Goal: Task Accomplishment & Management: Use online tool/utility

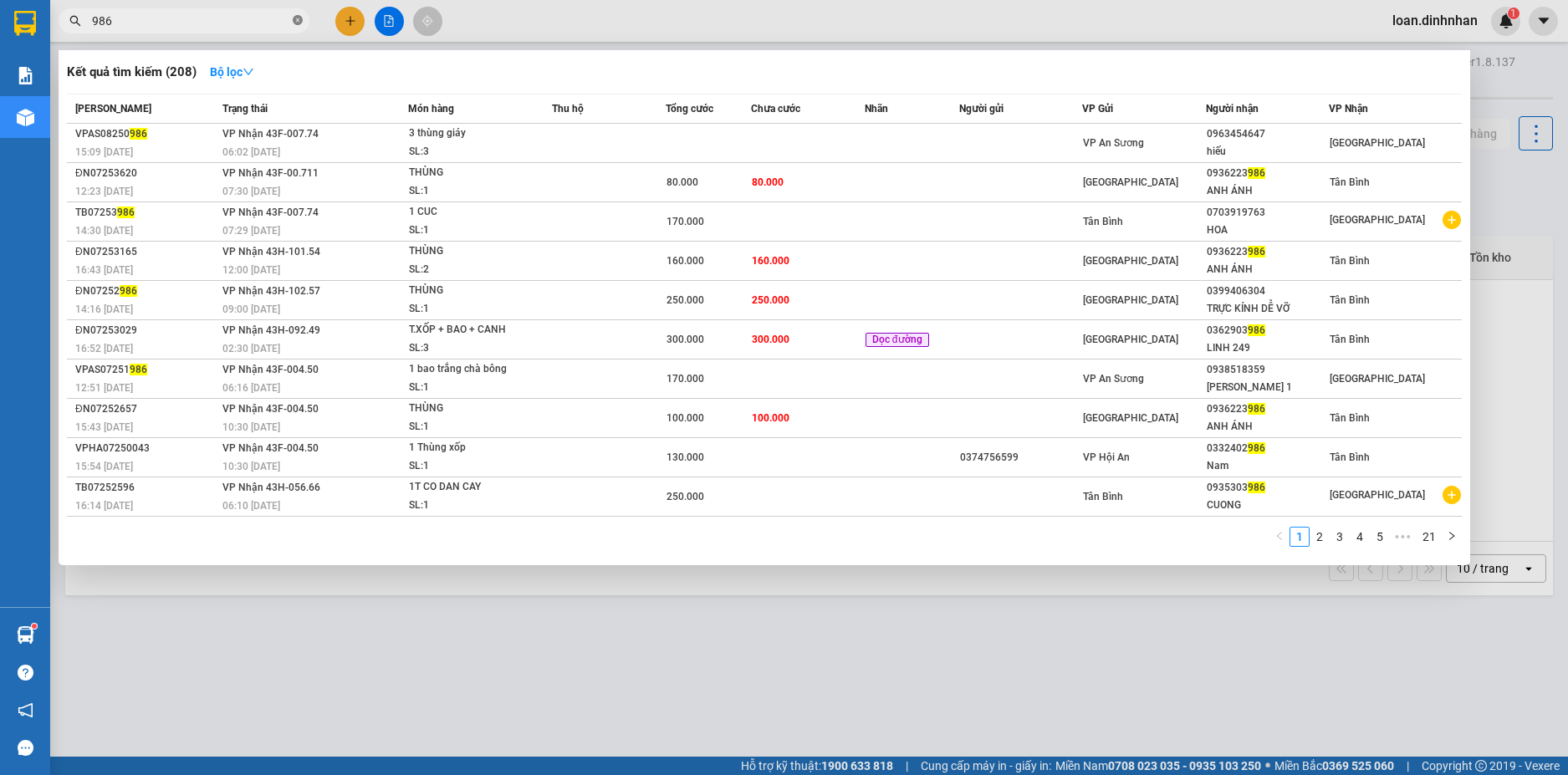
click at [298, 15] on span at bounding box center [298, 21] width 10 height 16
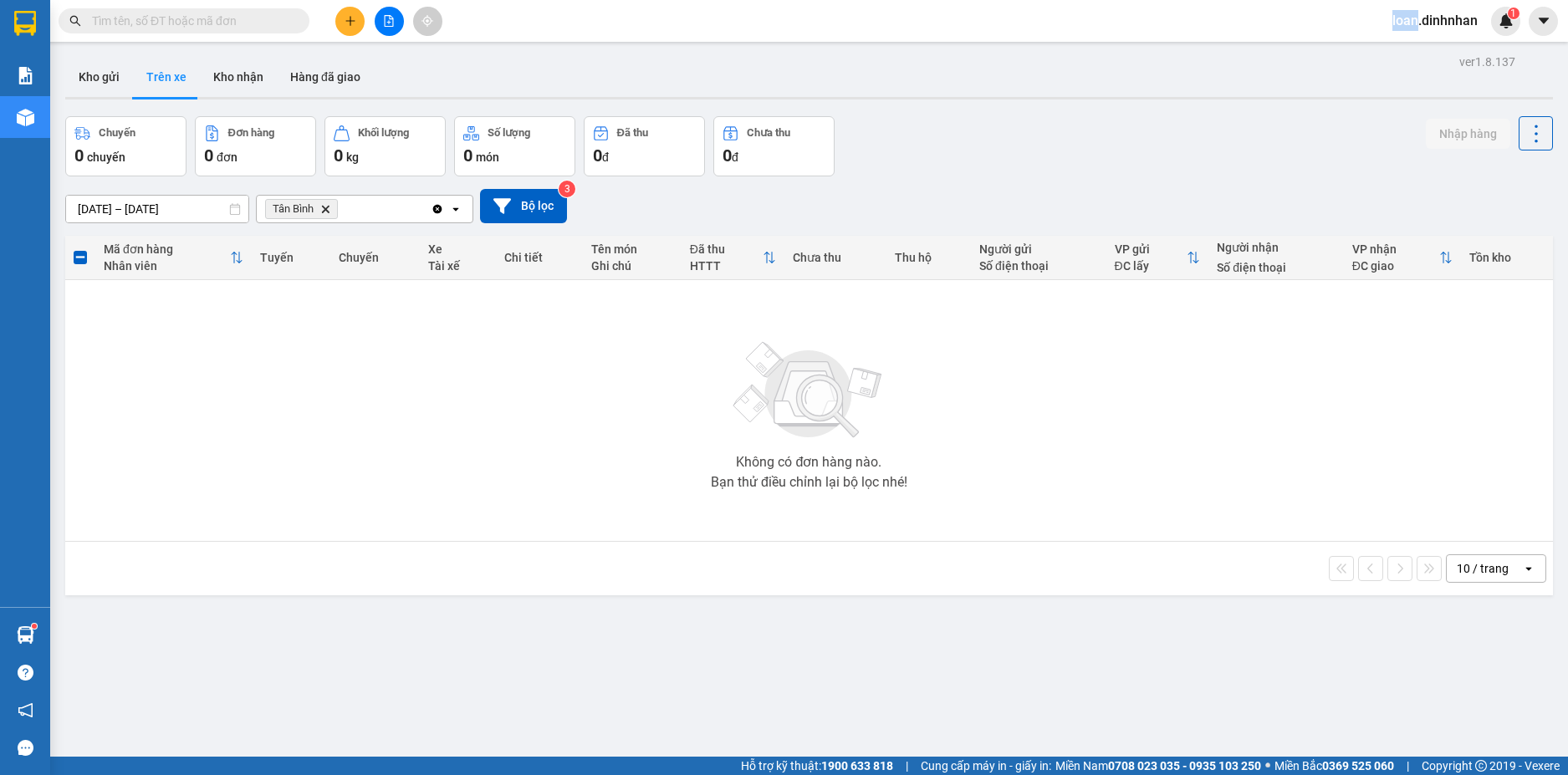
click at [298, 15] on span at bounding box center [298, 20] width 10 height 18
click at [255, 23] on input "text" at bounding box center [190, 20] width 197 height 18
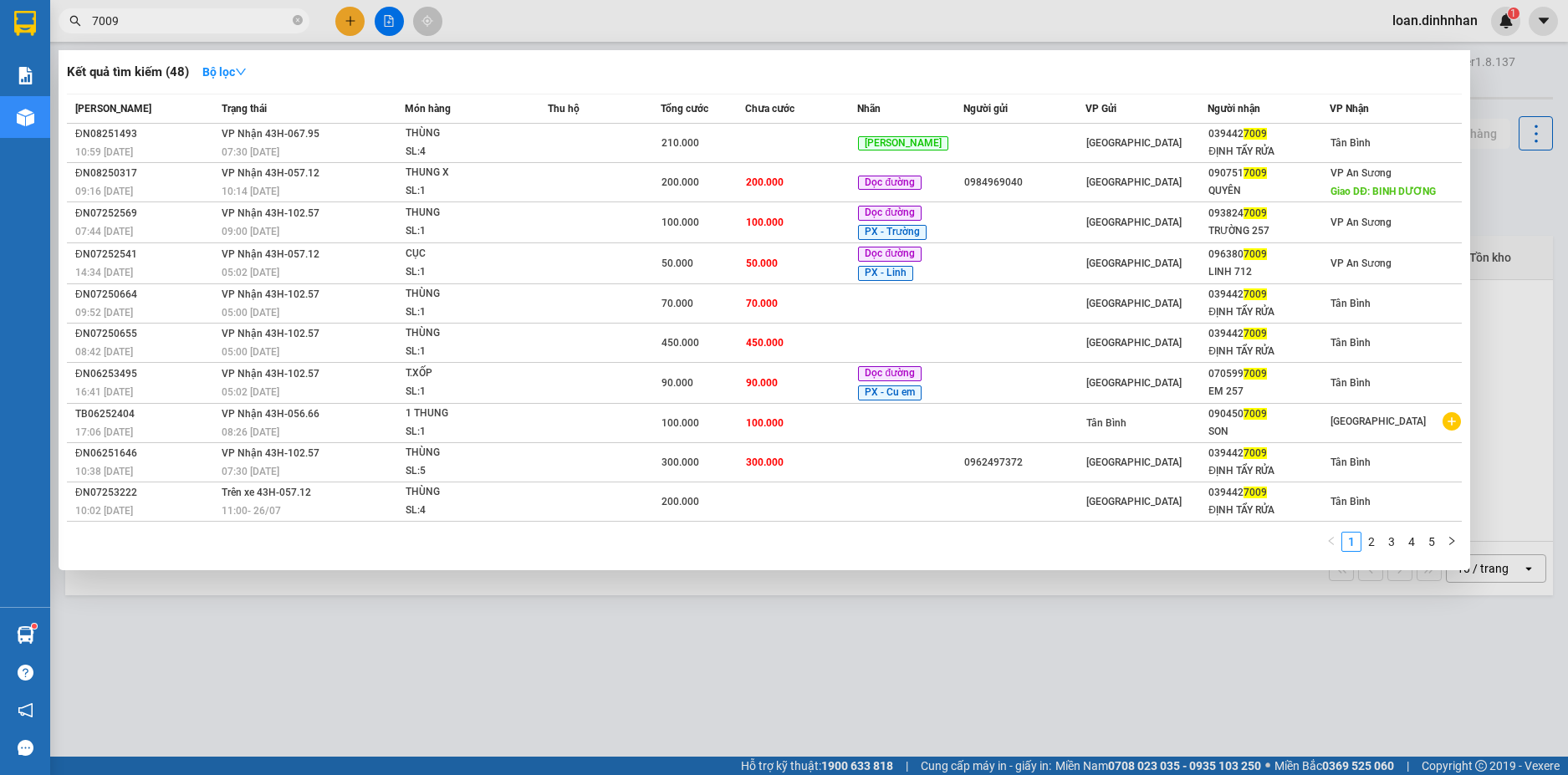
type input "7009"
click at [426, 118] on th "Món hàng" at bounding box center [475, 109] width 143 height 29
click at [303, 21] on span "7009" at bounding box center [183, 21] width 251 height 25
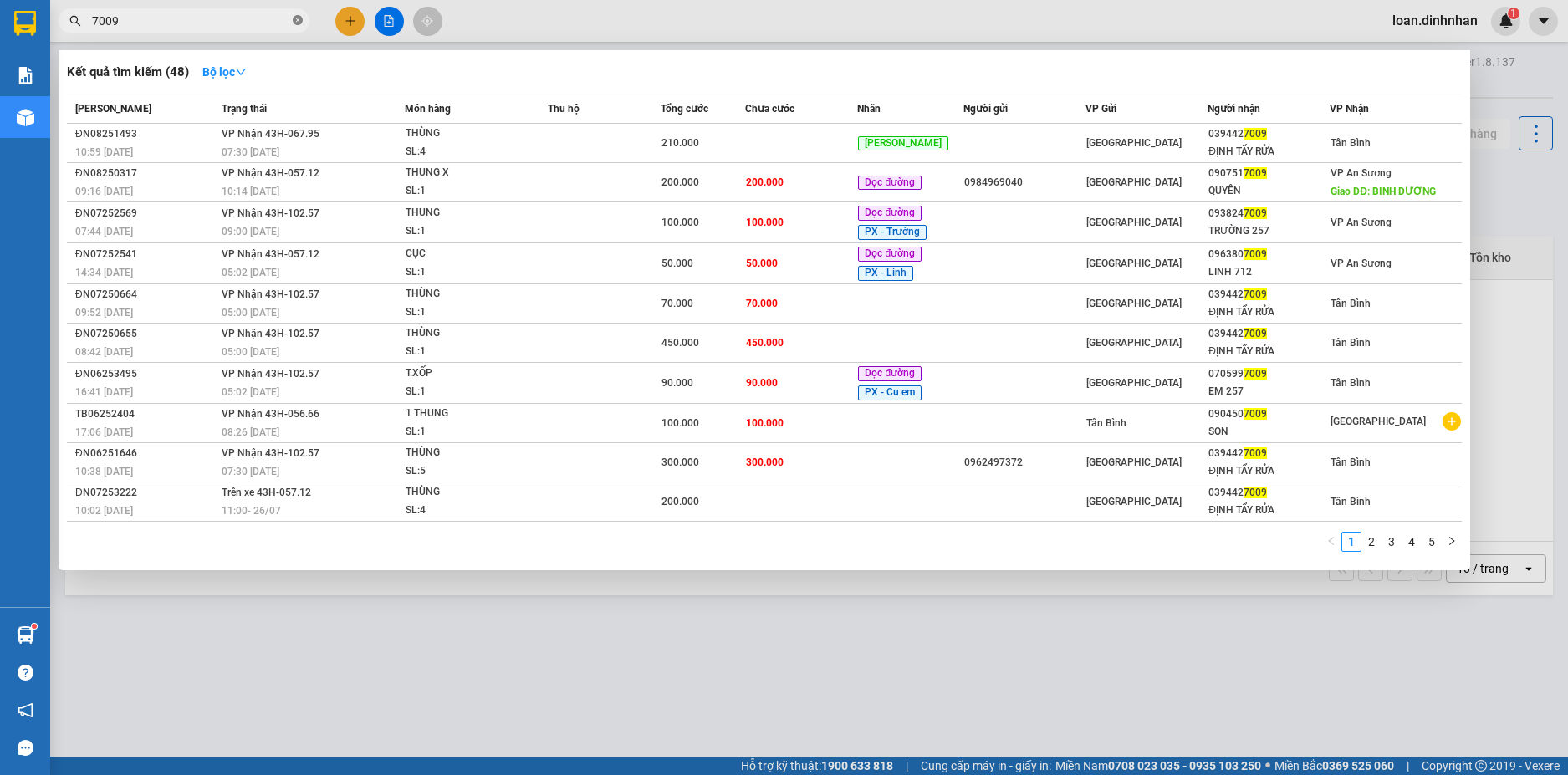
click at [300, 23] on icon "close-circle" at bounding box center [298, 20] width 10 height 10
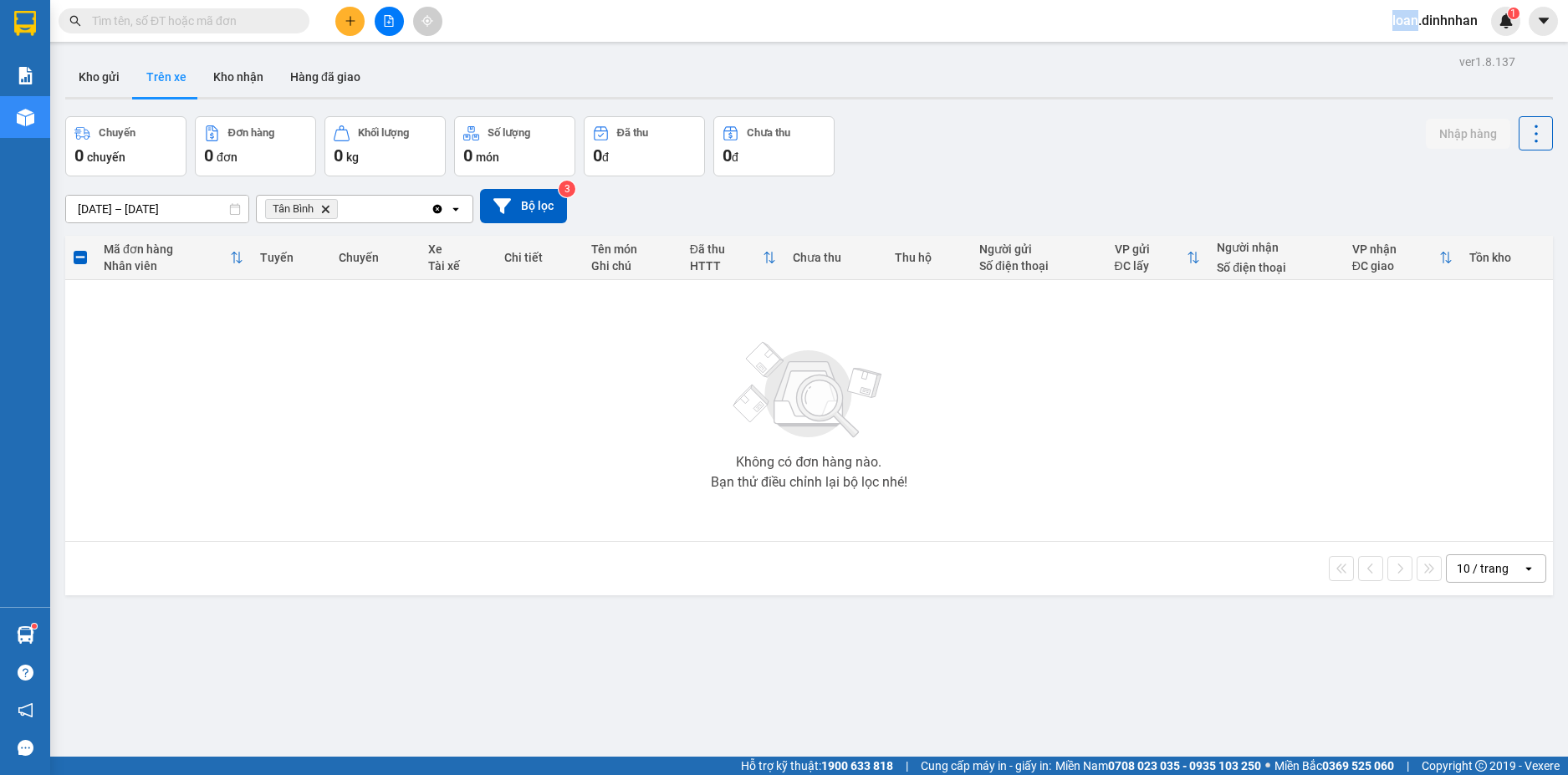
click at [299, 23] on span at bounding box center [298, 20] width 10 height 18
click at [247, 25] on input "text" at bounding box center [190, 20] width 197 height 18
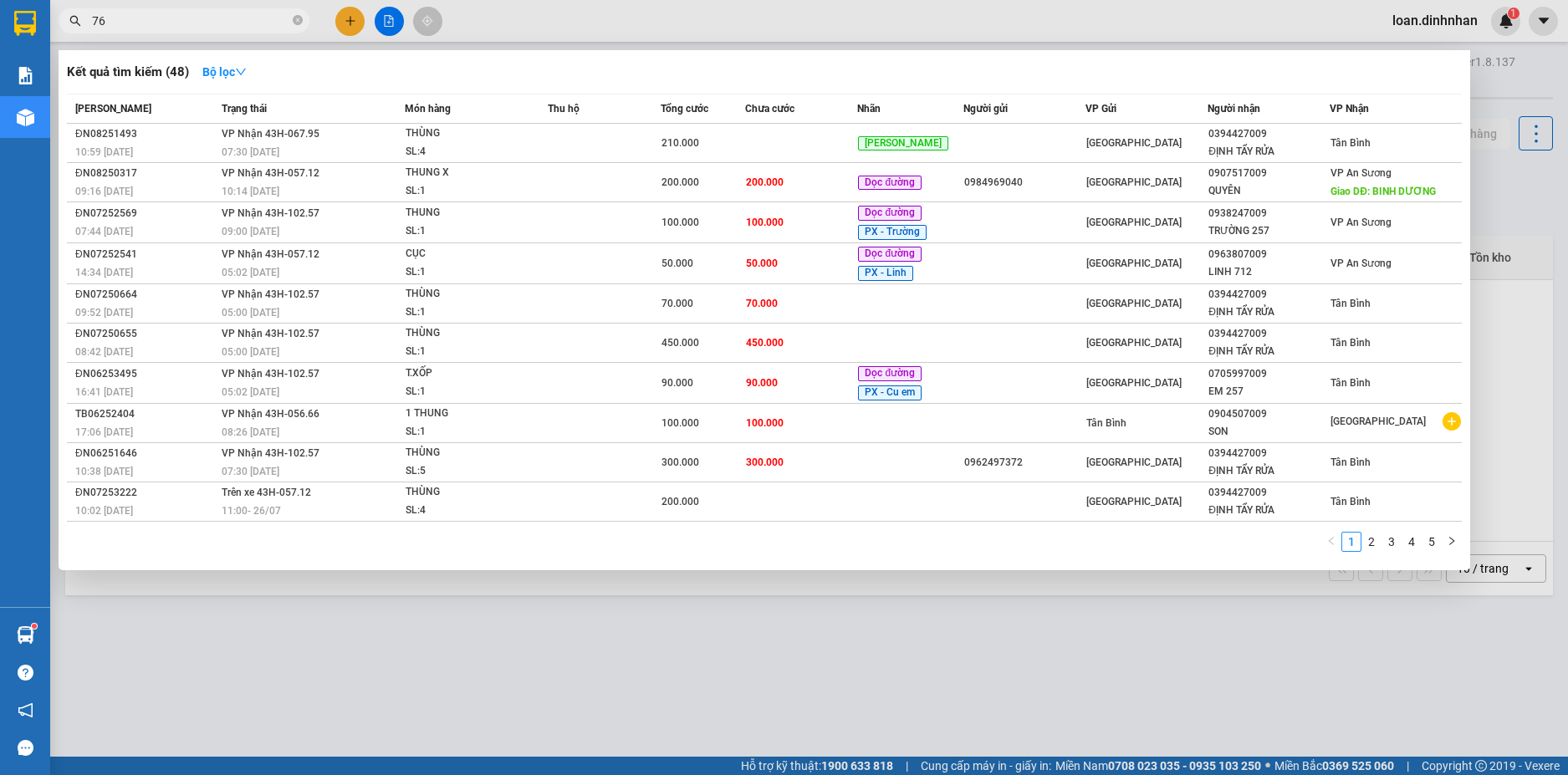
type input "763"
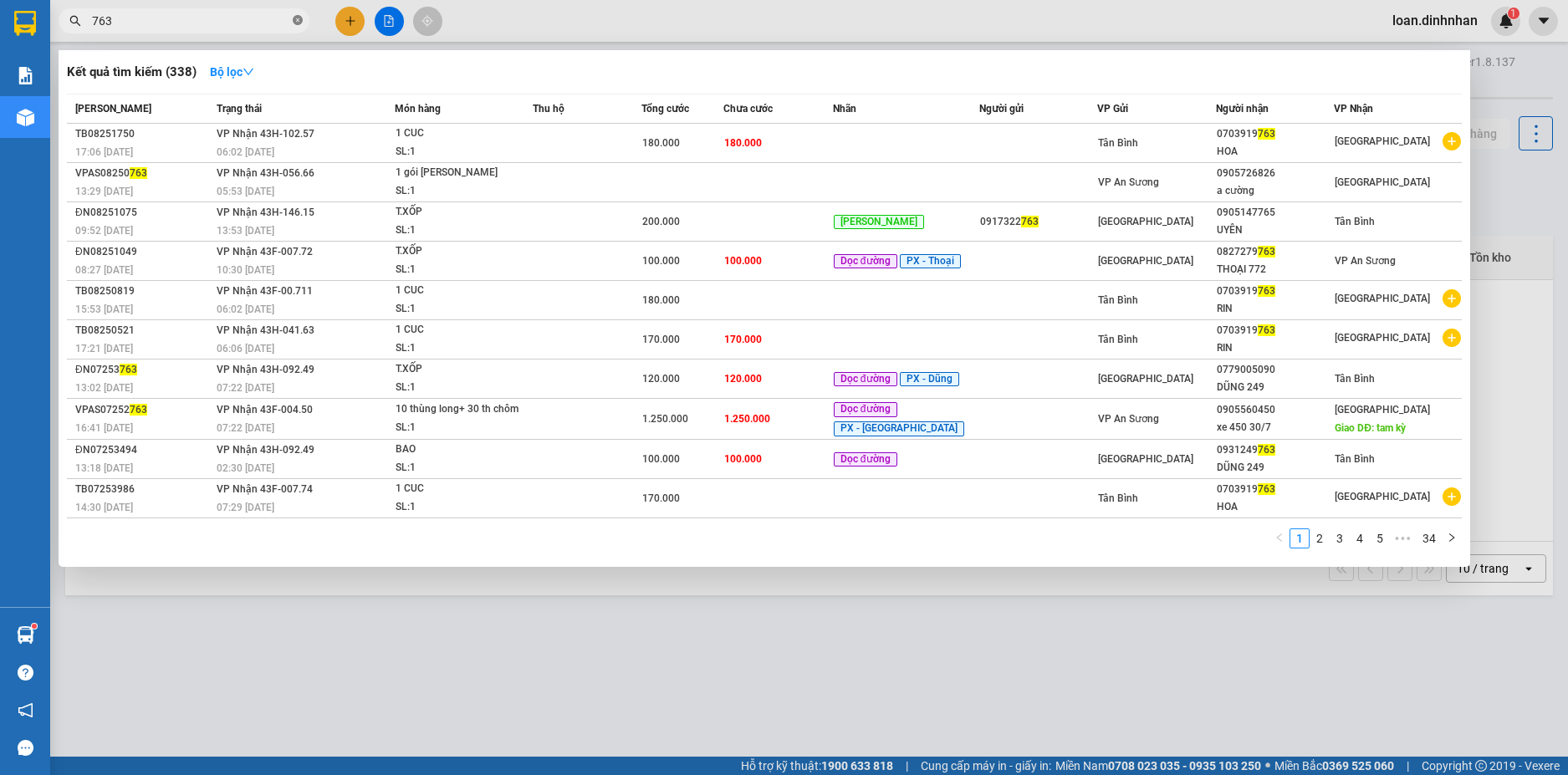
click at [299, 20] on icon "close-circle" at bounding box center [298, 20] width 10 height 10
click at [299, 20] on span at bounding box center [298, 20] width 10 height 18
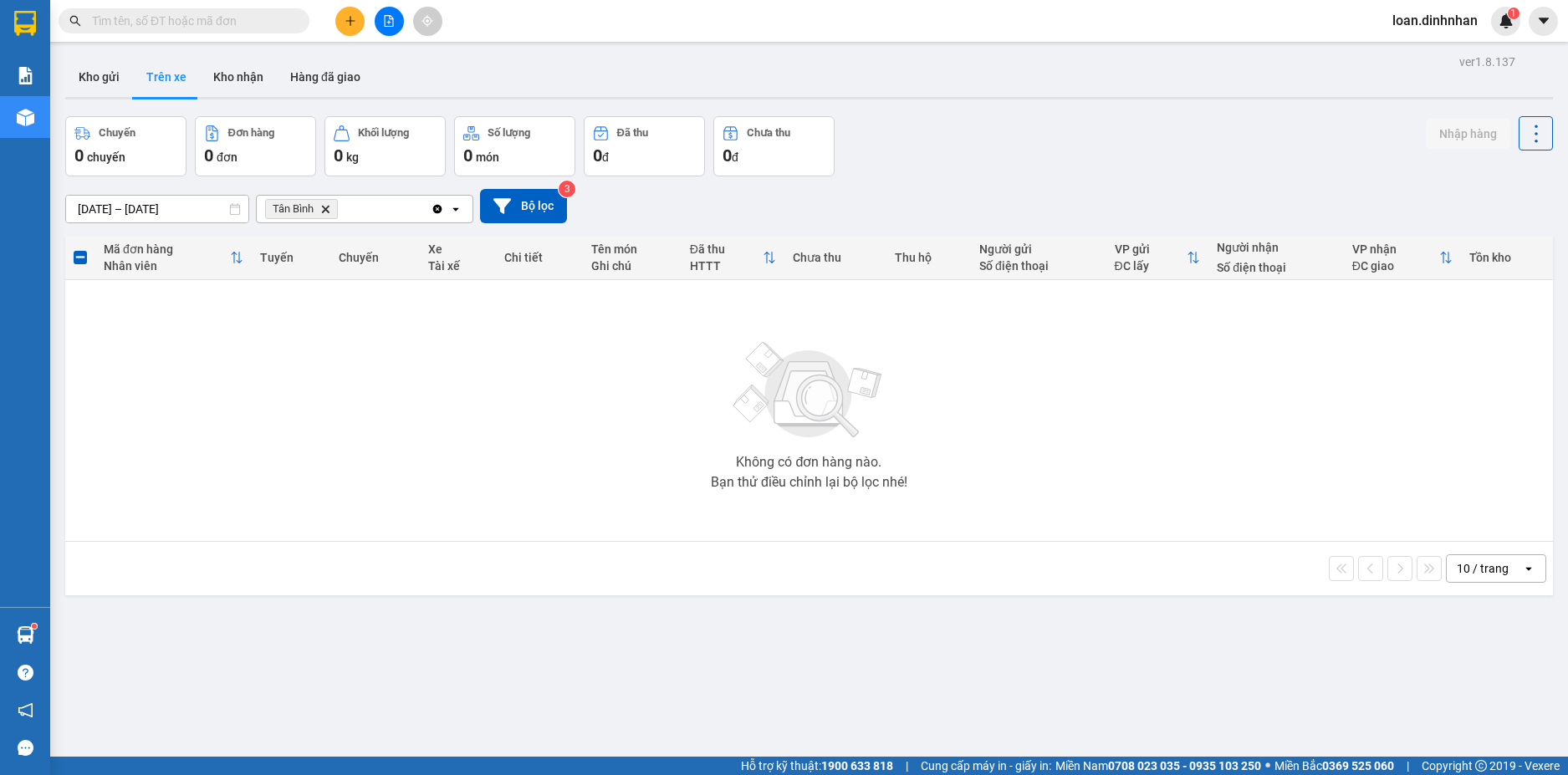
click at [204, 11] on span at bounding box center [183, 21] width 251 height 25
click at [206, 13] on input "text" at bounding box center [190, 20] width 197 height 18
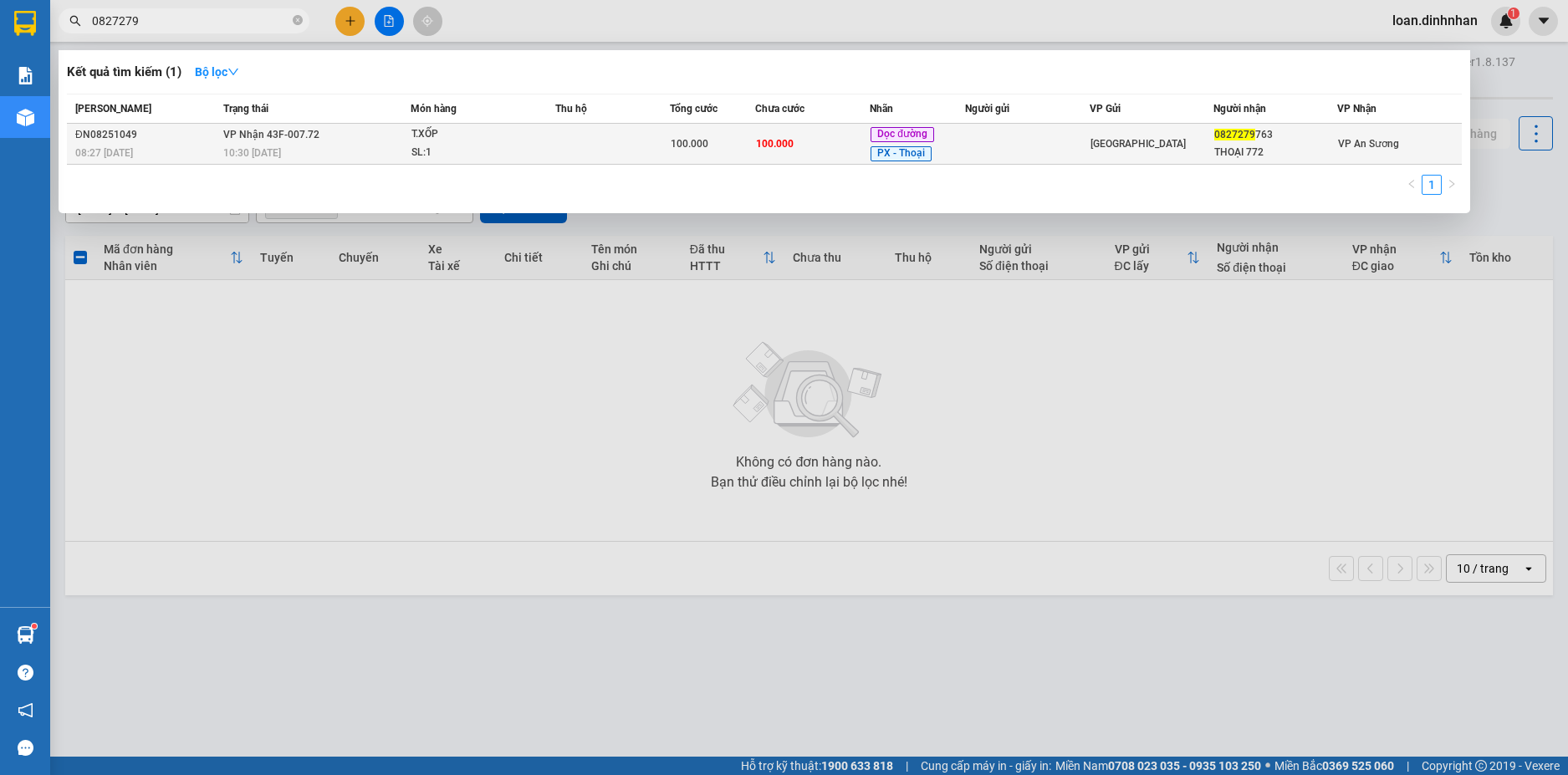
type input "0827279"
click at [756, 149] on span "100.000" at bounding box center [774, 144] width 38 height 12
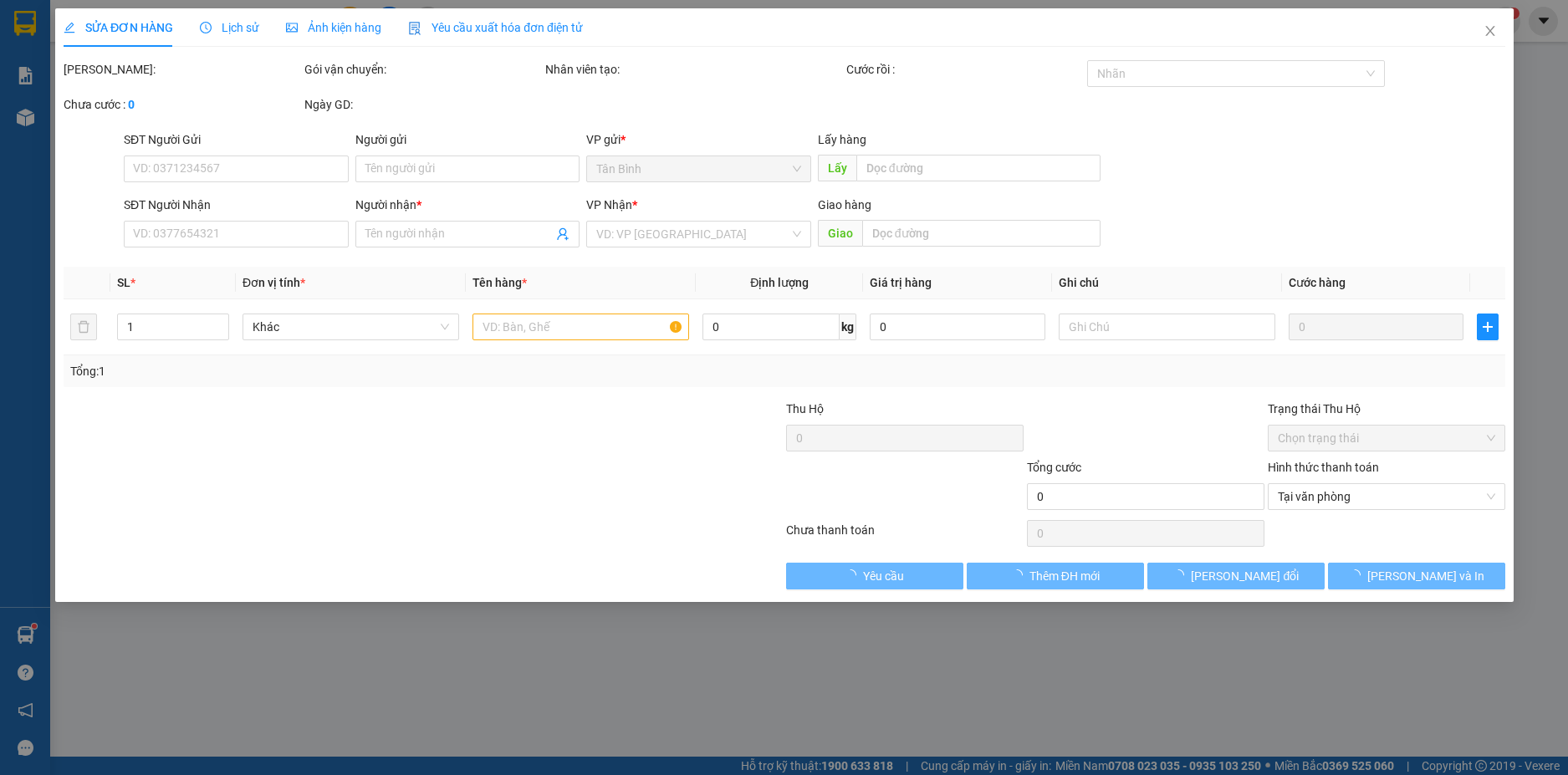
type input "0827279763"
type input "THOẠI 772"
type input "100.000"
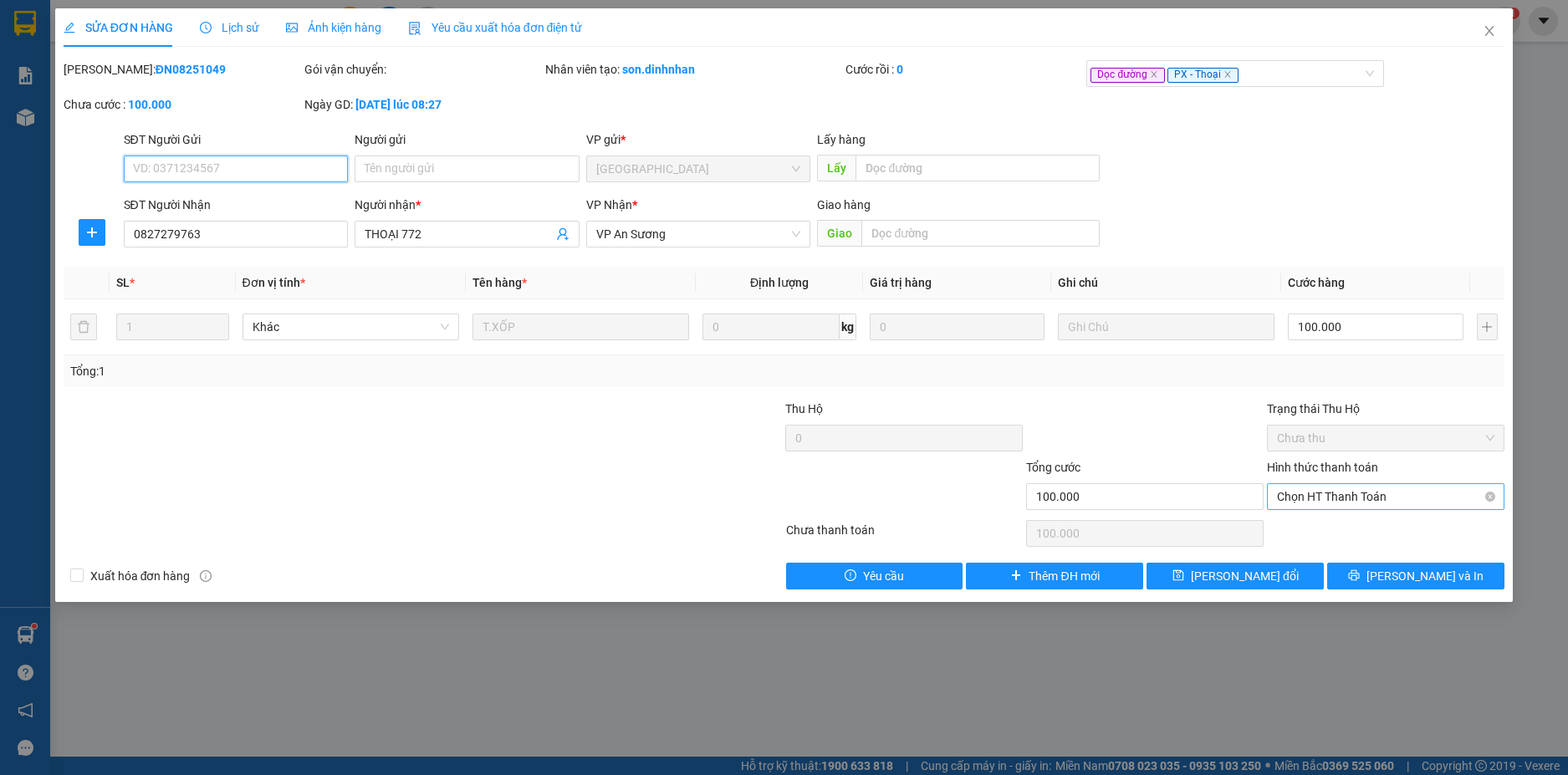
click at [1336, 498] on span "Chọn HT Thanh Toán" at bounding box center [1386, 497] width 217 height 25
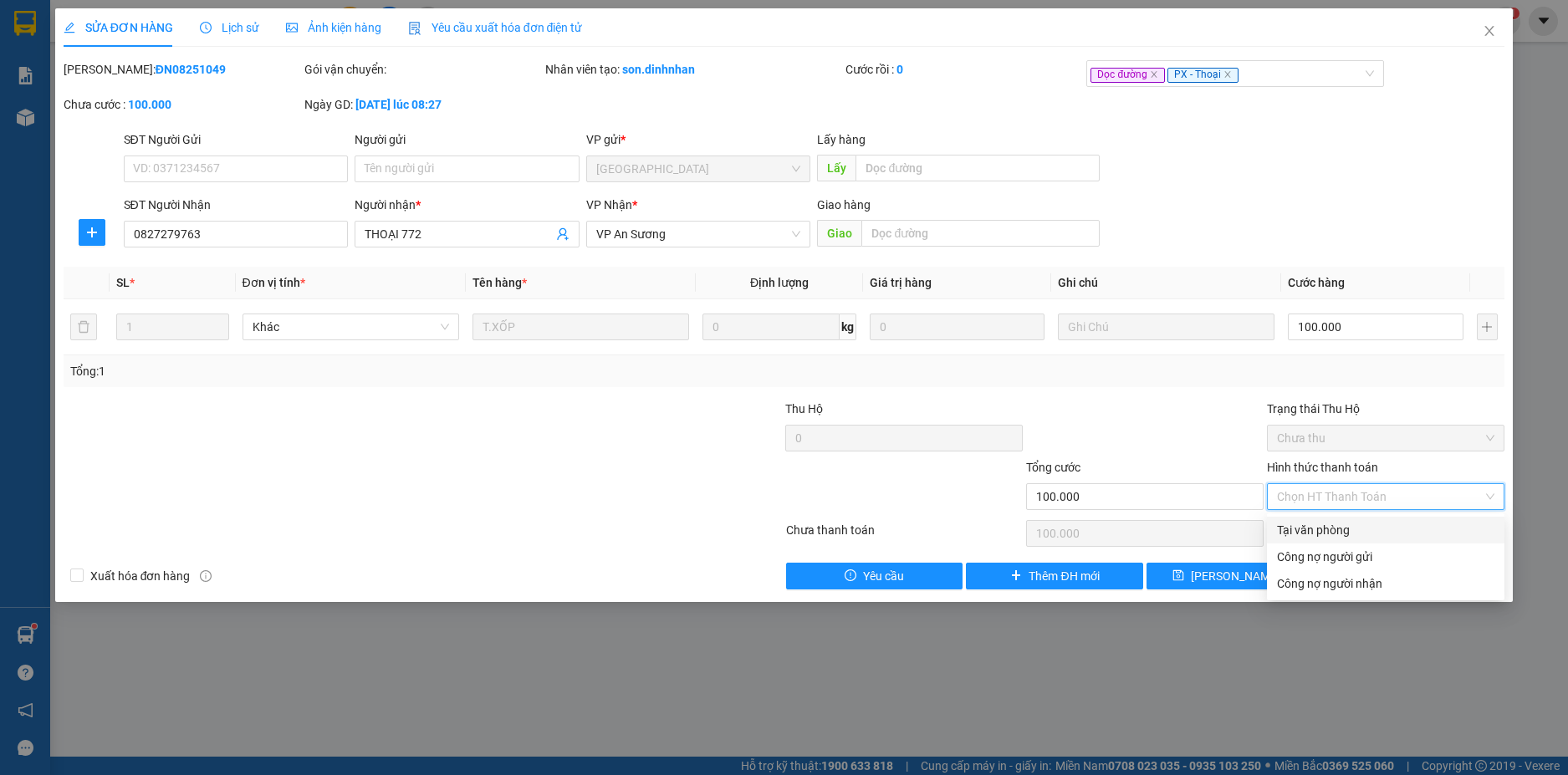
click at [1334, 530] on div "Tại văn phòng" at bounding box center [1386, 530] width 217 height 18
type input "0"
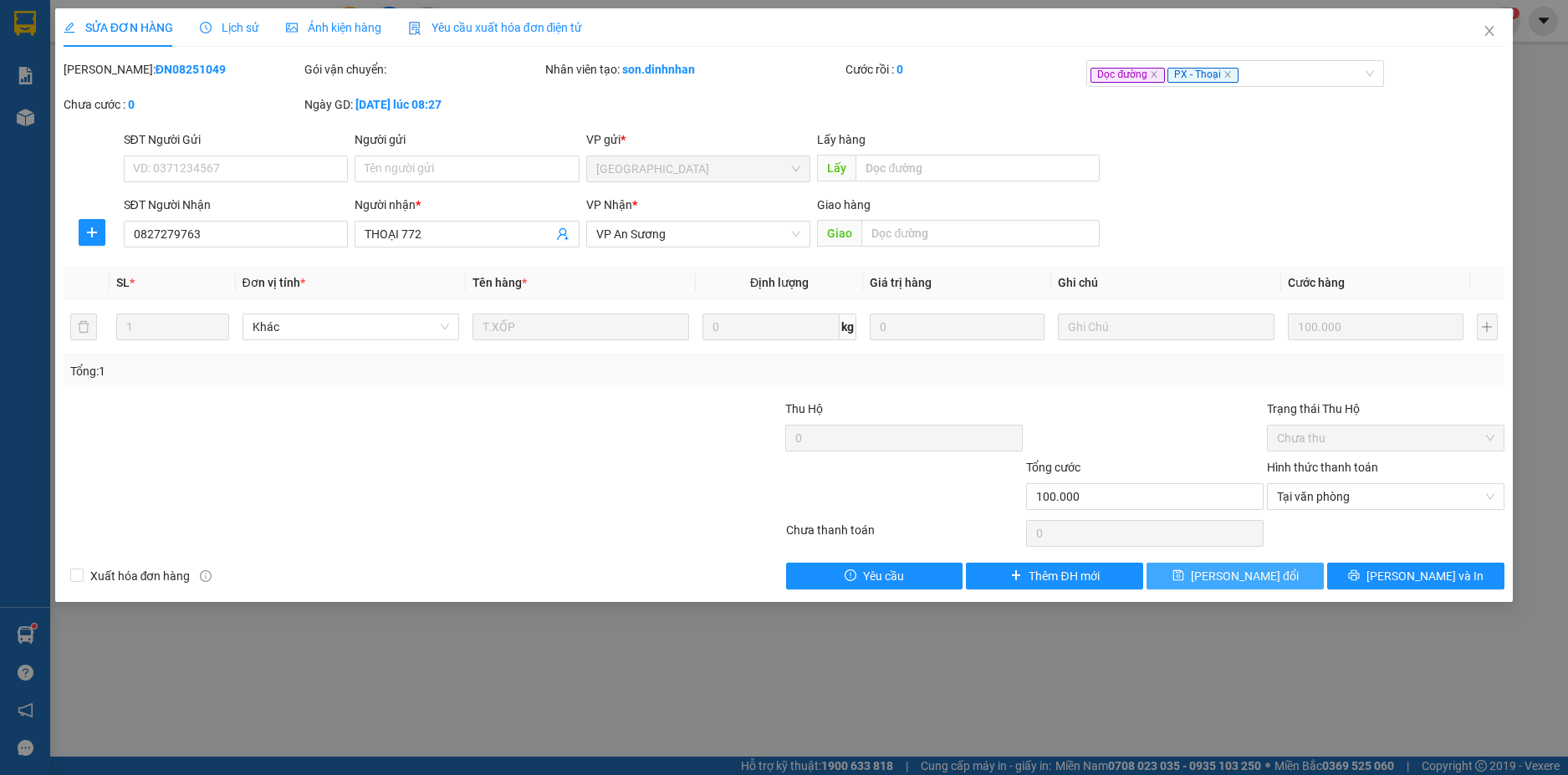
click at [1250, 576] on span "[PERSON_NAME] đổi" at bounding box center [1244, 575] width 108 height 18
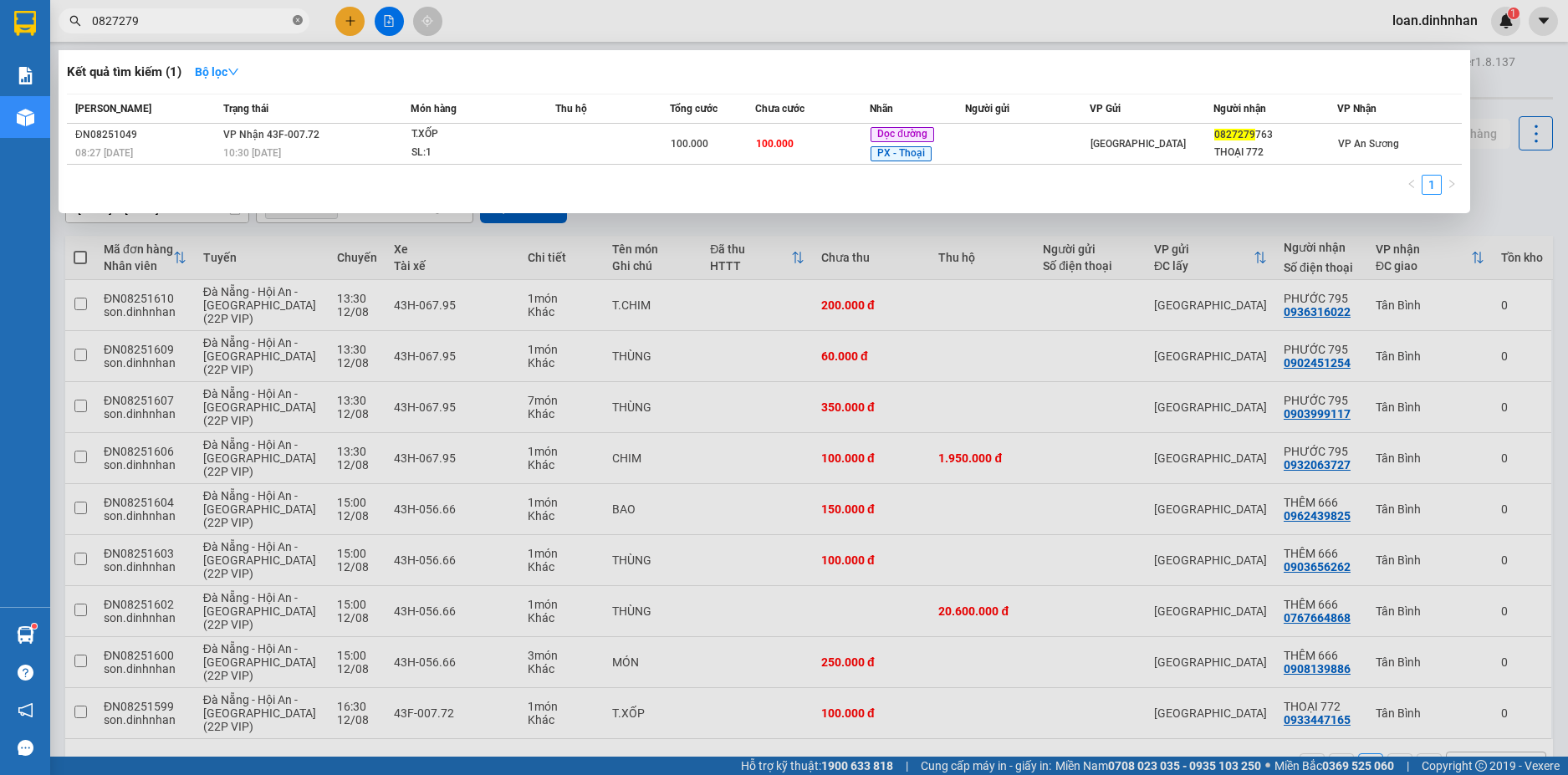
click at [294, 25] on icon "close-circle" at bounding box center [298, 20] width 10 height 10
